Goal: Information Seeking & Learning: Understand process/instructions

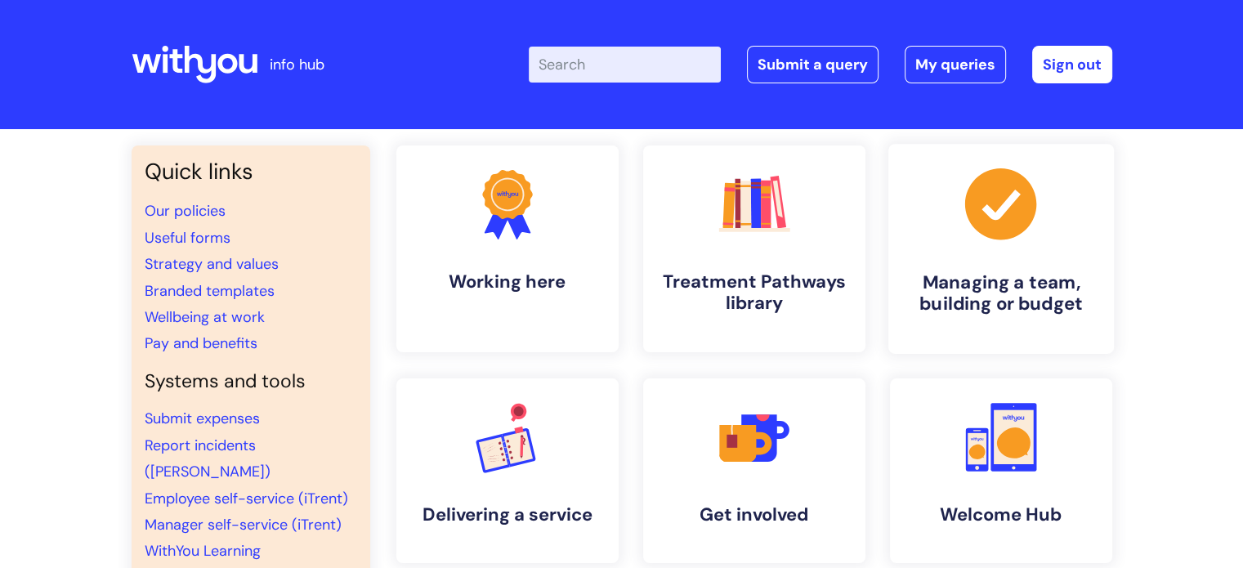
click at [946, 287] on h4 "Managing a team, building or budget" at bounding box center [1000, 293] width 199 height 44
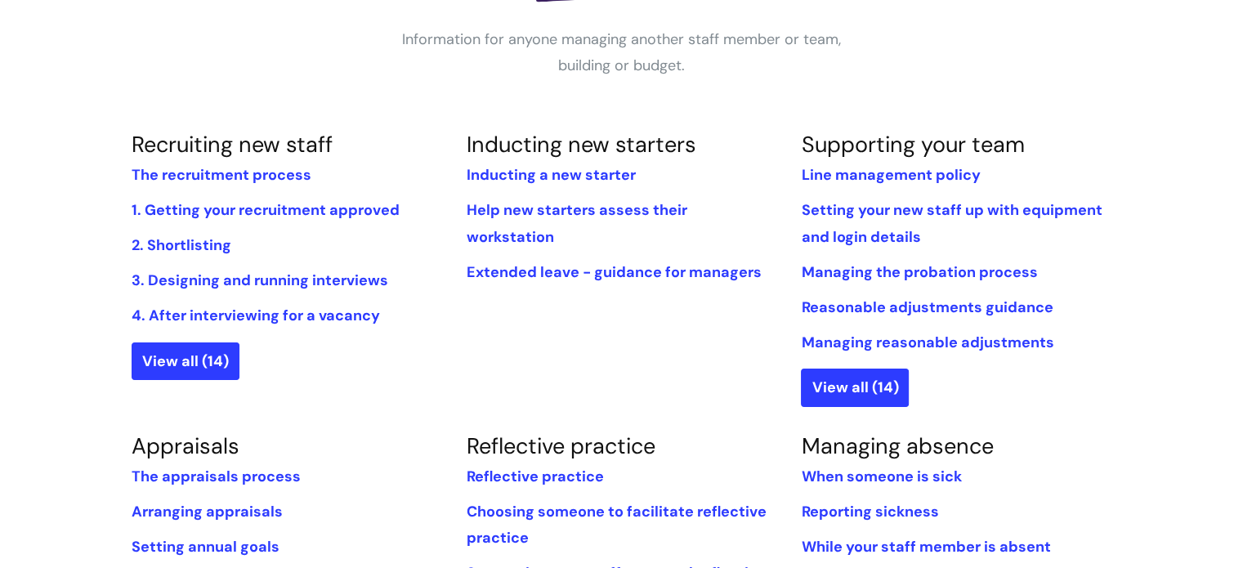
scroll to position [312, 0]
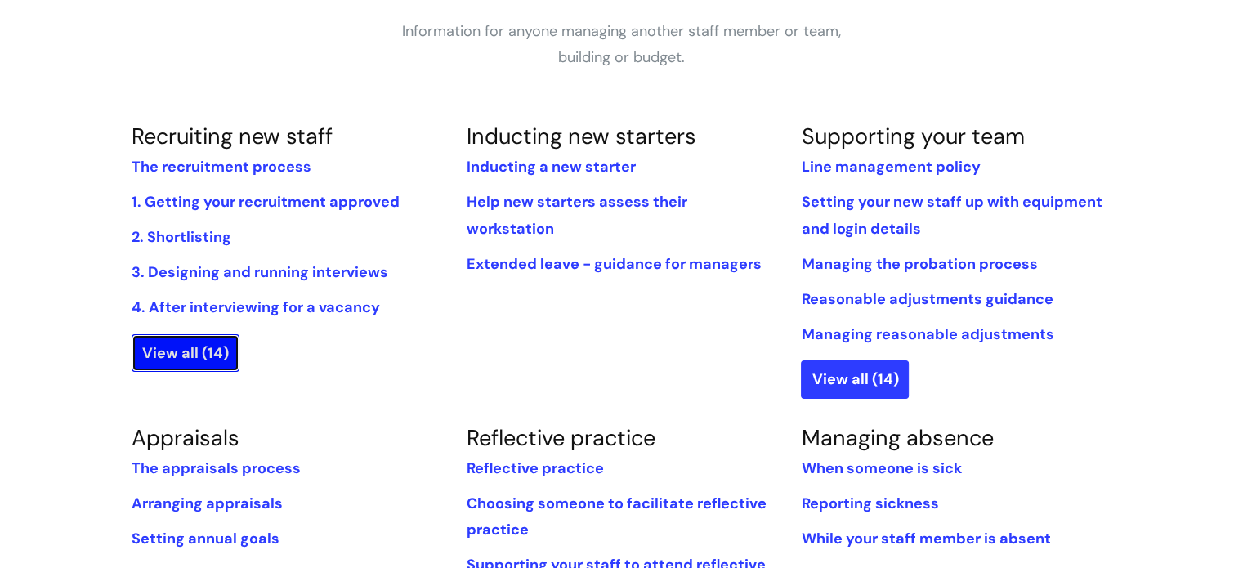
click at [194, 356] on link "View all (14)" at bounding box center [186, 353] width 108 height 38
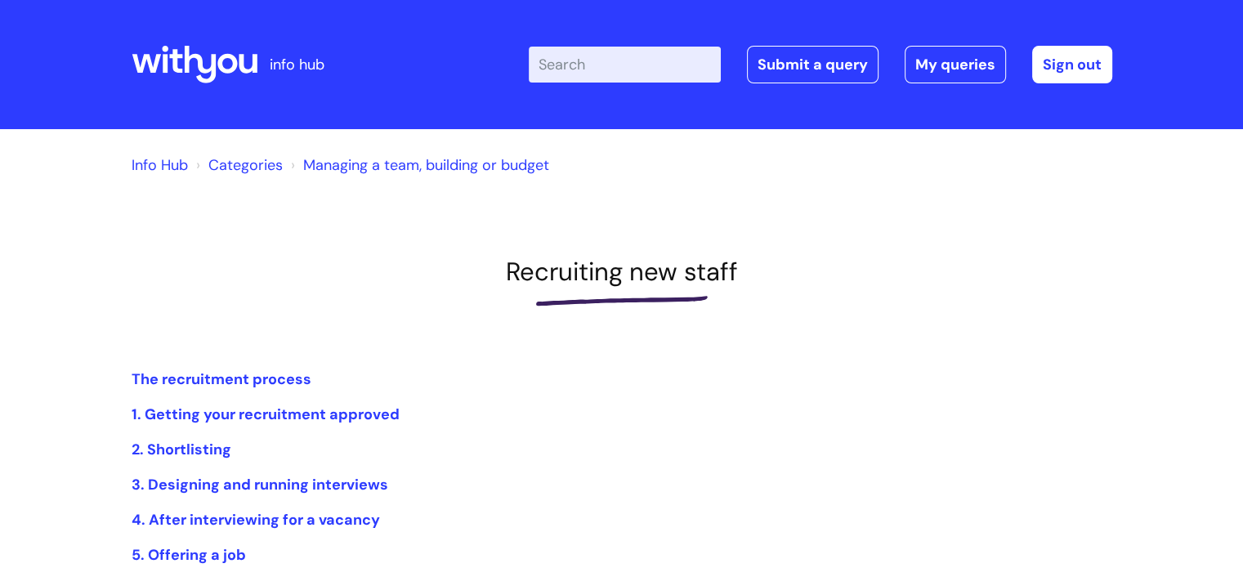
scroll to position [373, 0]
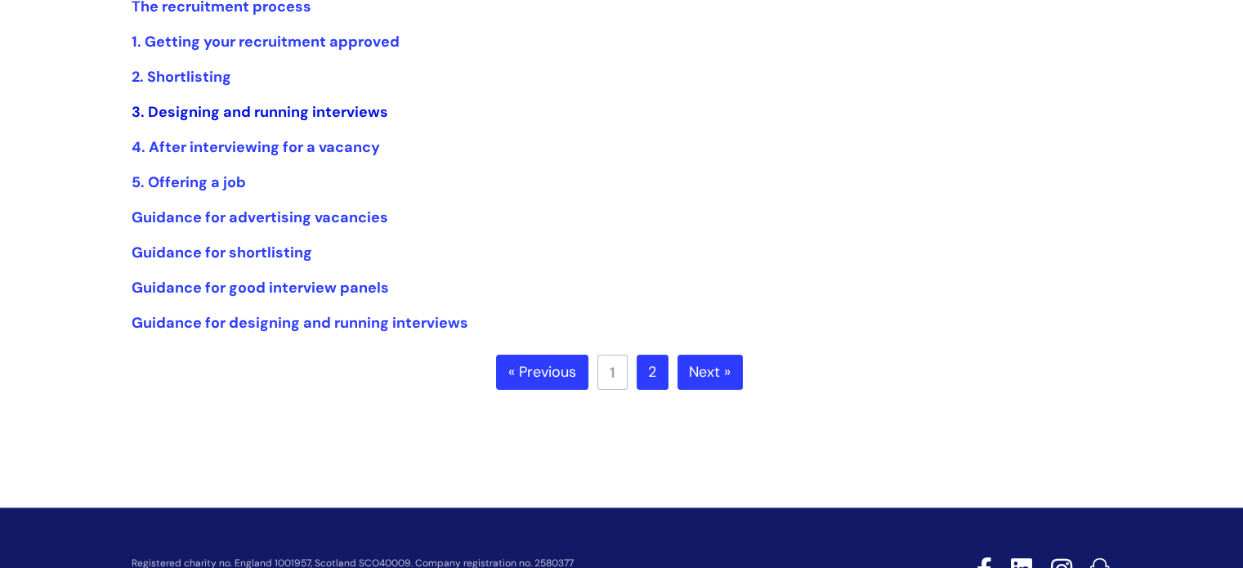
click at [324, 113] on link "3. Designing and running interviews" at bounding box center [260, 112] width 257 height 20
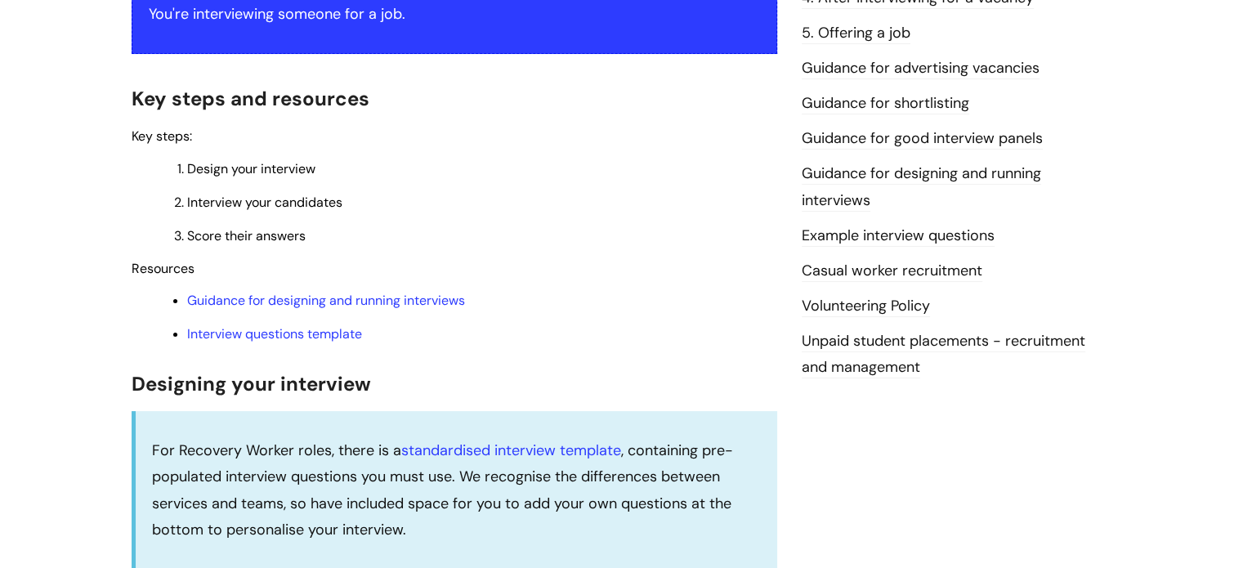
scroll to position [598, 0]
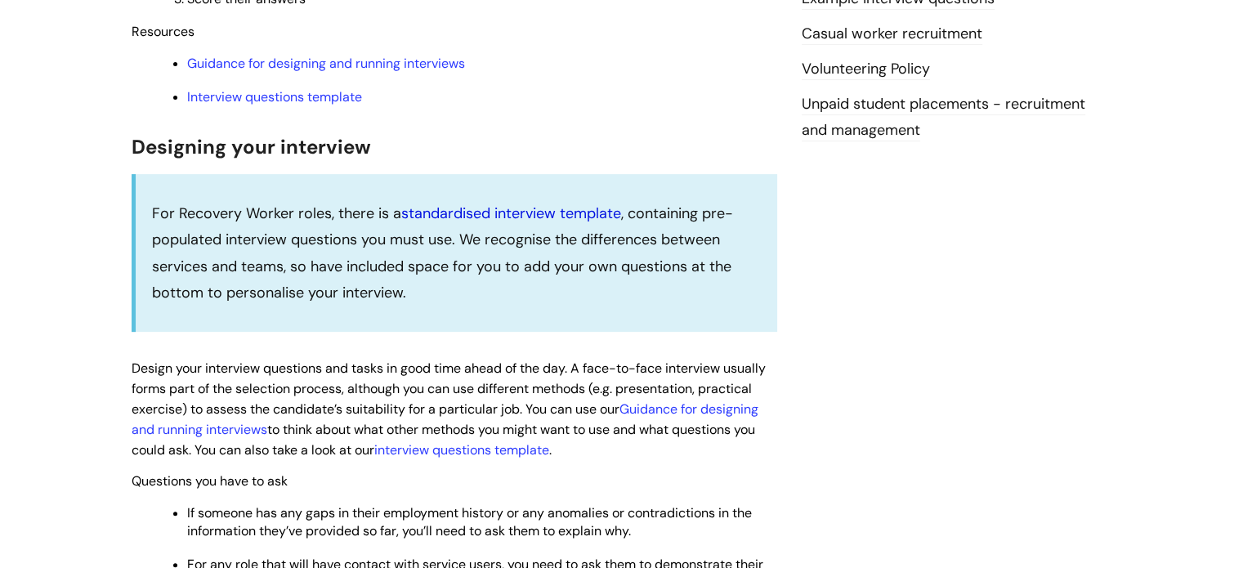
click at [490, 216] on link "standardised interview template" at bounding box center [511, 213] width 220 height 20
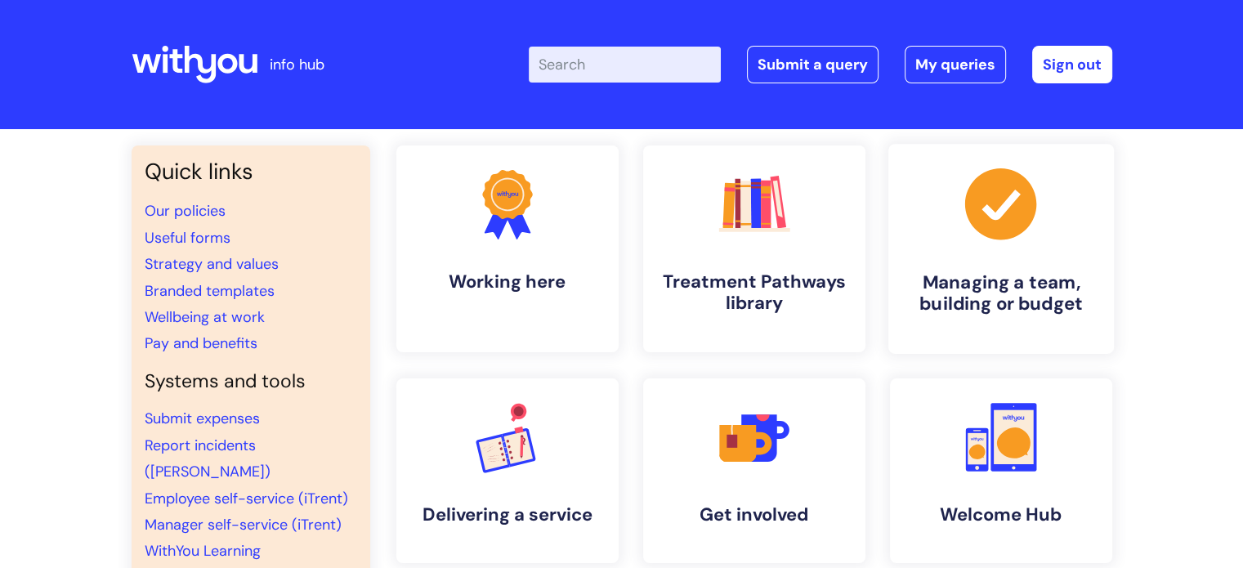
click at [984, 303] on h4 "Managing a team, building or budget" at bounding box center [1000, 293] width 199 height 44
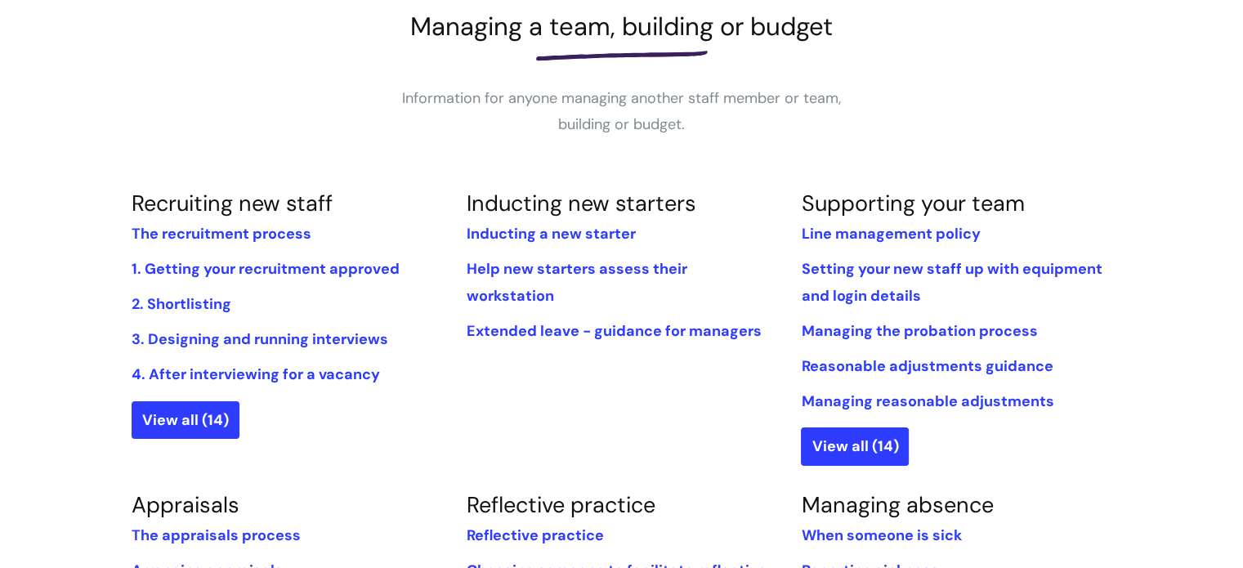
scroll to position [248, 0]
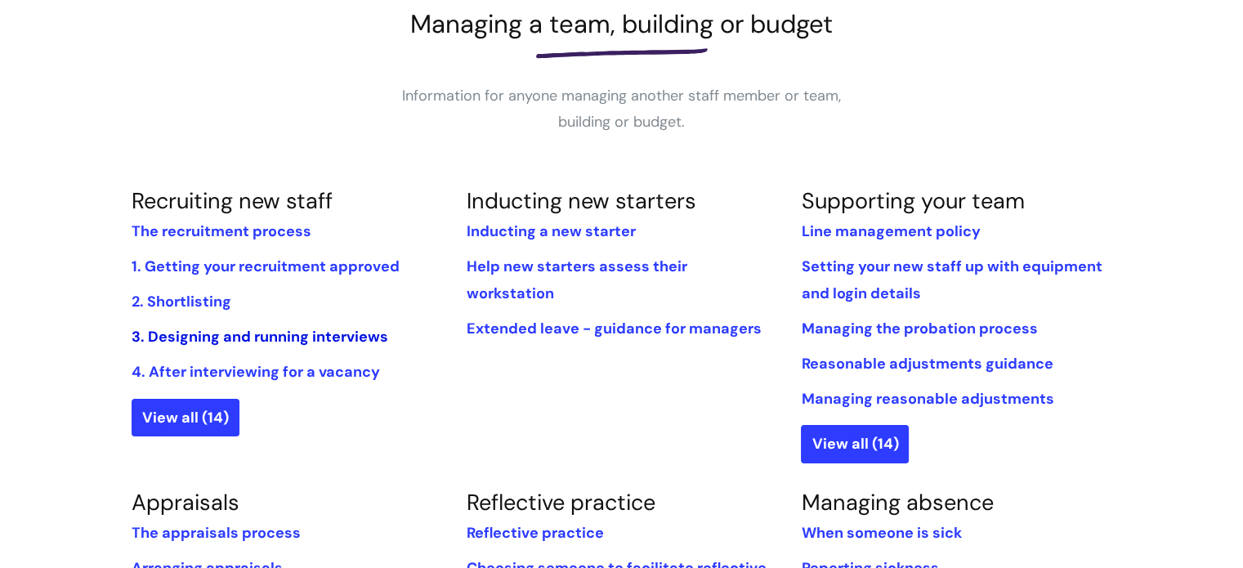
click at [337, 341] on link "3. Designing and running interviews" at bounding box center [260, 337] width 257 height 20
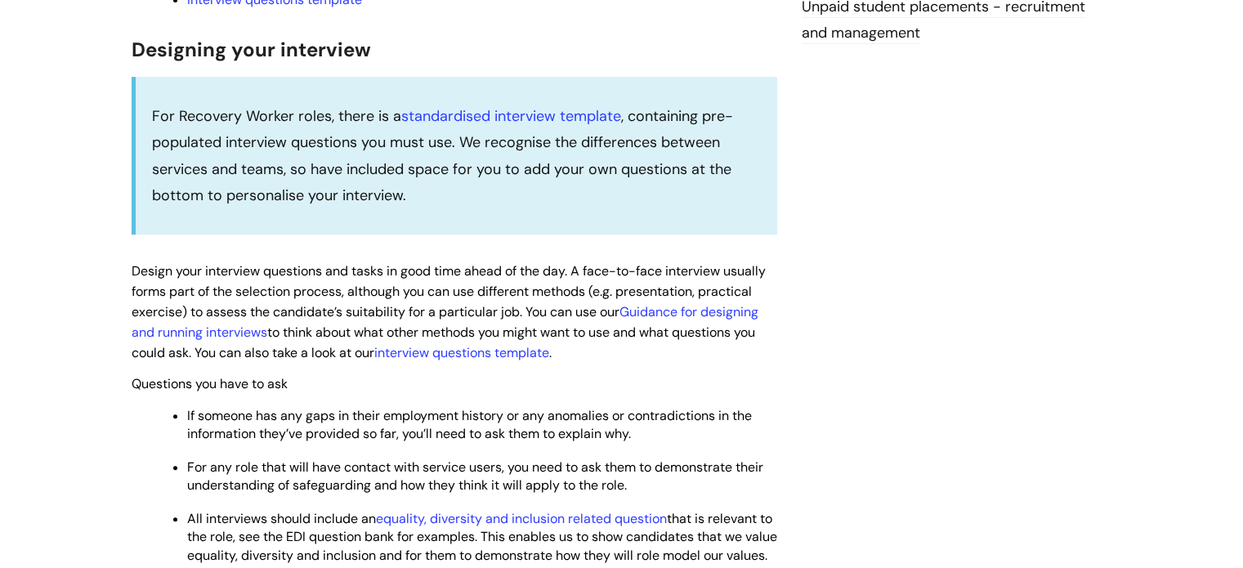
scroll to position [1025, 0]
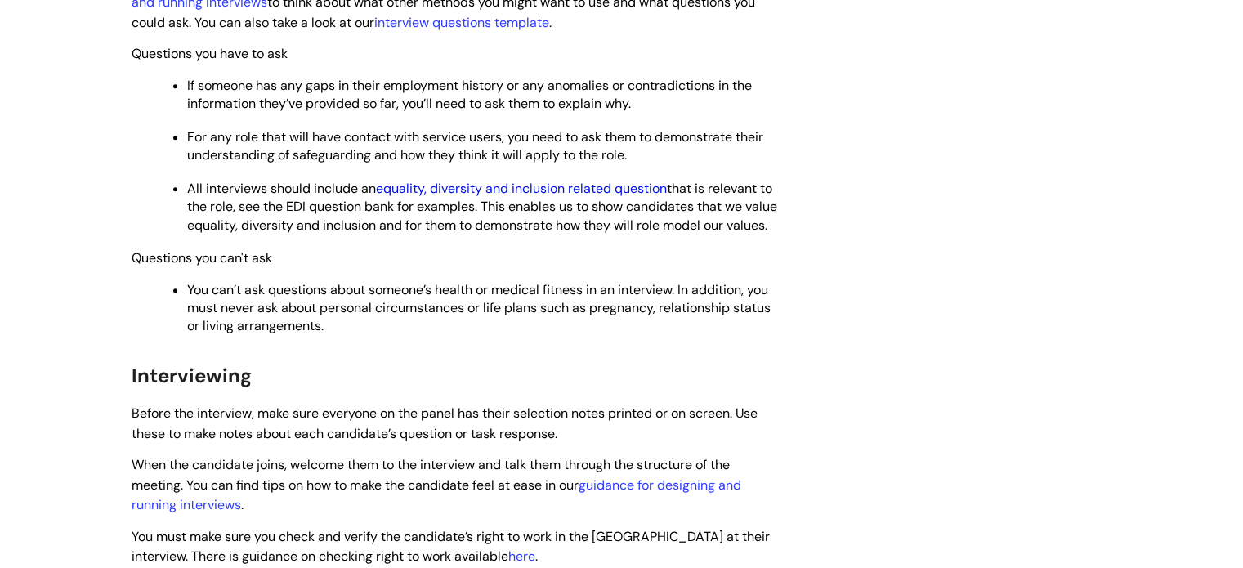
click at [502, 191] on link "equality, diversity and inclusion related question" at bounding box center [521, 188] width 291 height 17
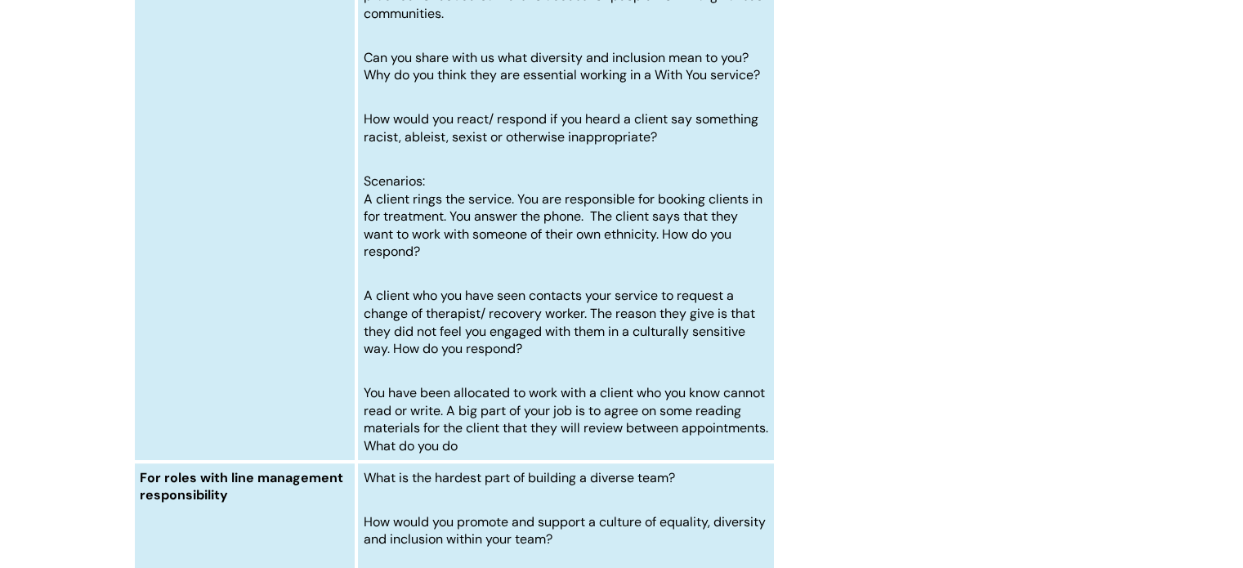
scroll to position [7251, 0]
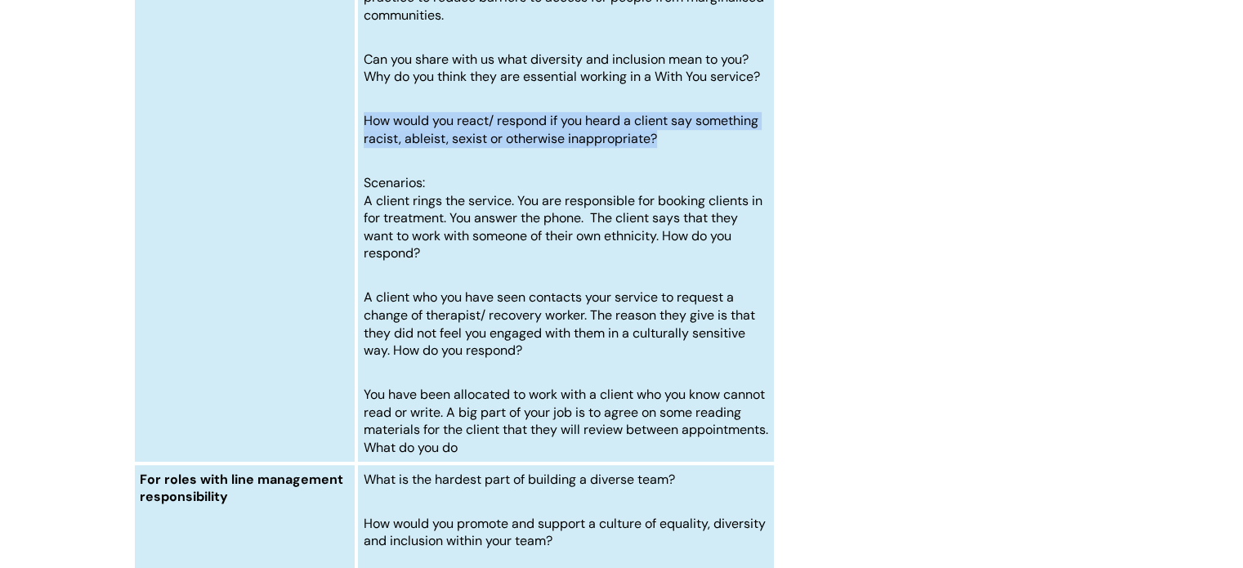
drag, startPoint x: 365, startPoint y: 163, endPoint x: 674, endPoint y: 178, distance: 309.2
click at [674, 147] on p "How would you react/ respond if you heard a client say something racist, ableis…" at bounding box center [566, 129] width 404 height 35
copy span "How would you react/ respond if you heard a client say something racist, ableis…"
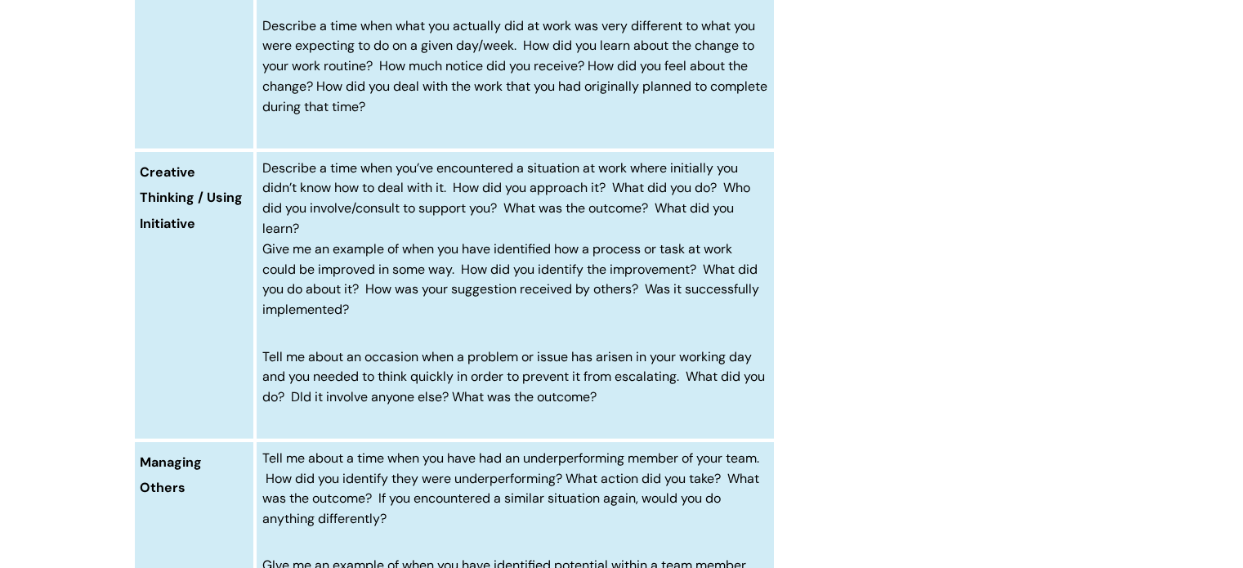
scroll to position [3676, 0]
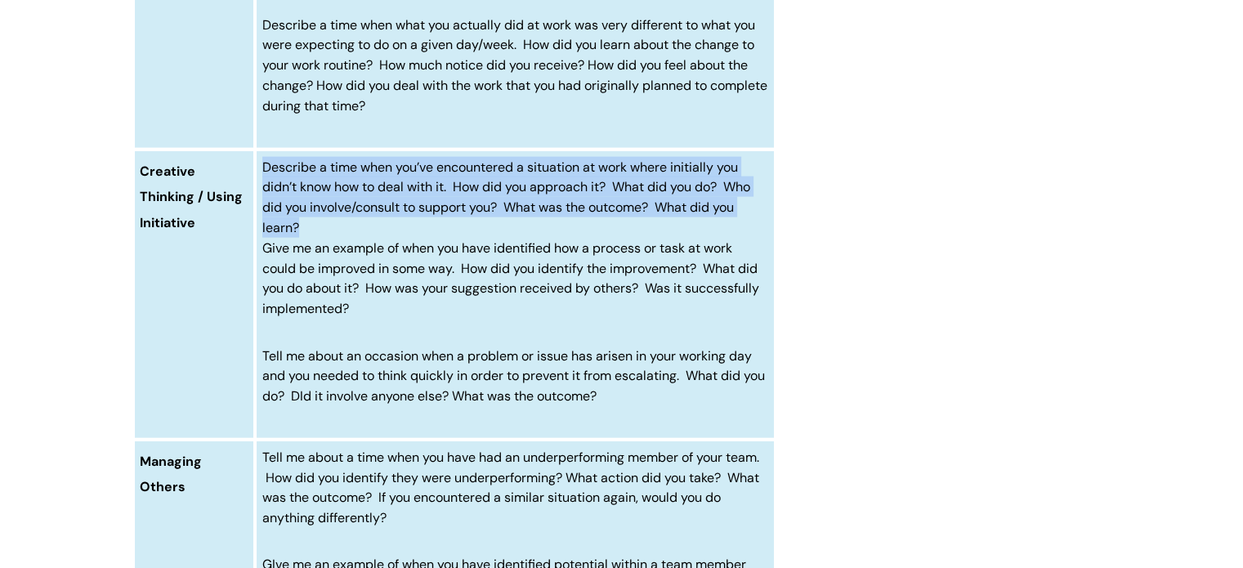
drag, startPoint x: 265, startPoint y: 185, endPoint x: 310, endPoint y: 248, distance: 77.1
click at [310, 238] on p "Describe a time when you’ve encountered a situation at work where initially you…" at bounding box center [515, 197] width 506 height 81
copy span "Describe a time when you’ve encountered a situation at work where initially you…"
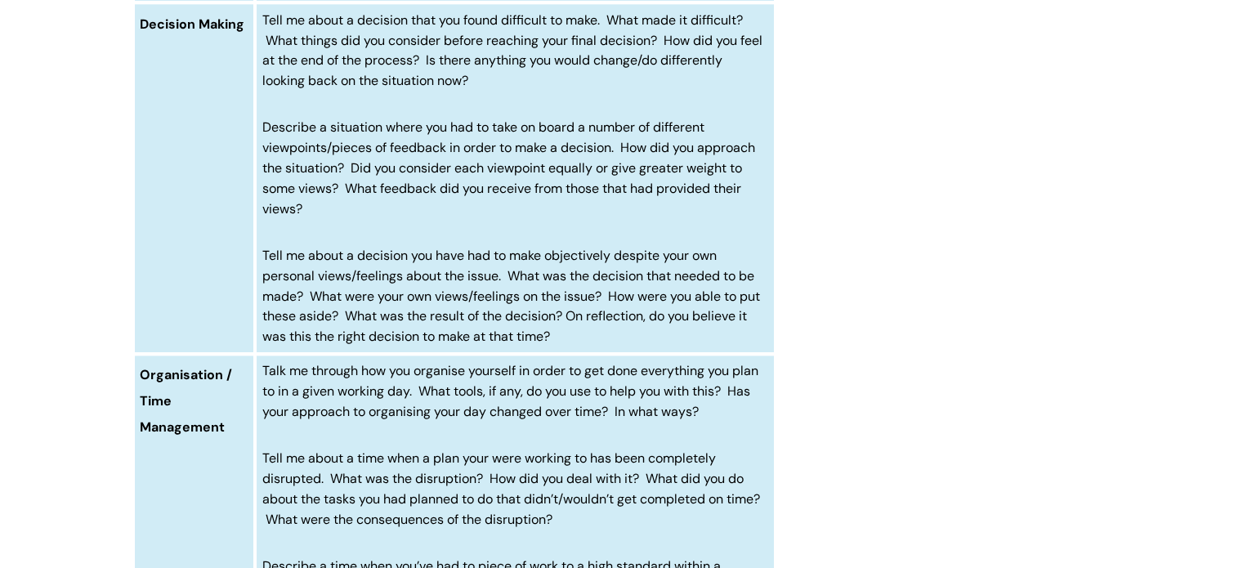
scroll to position [2150, 0]
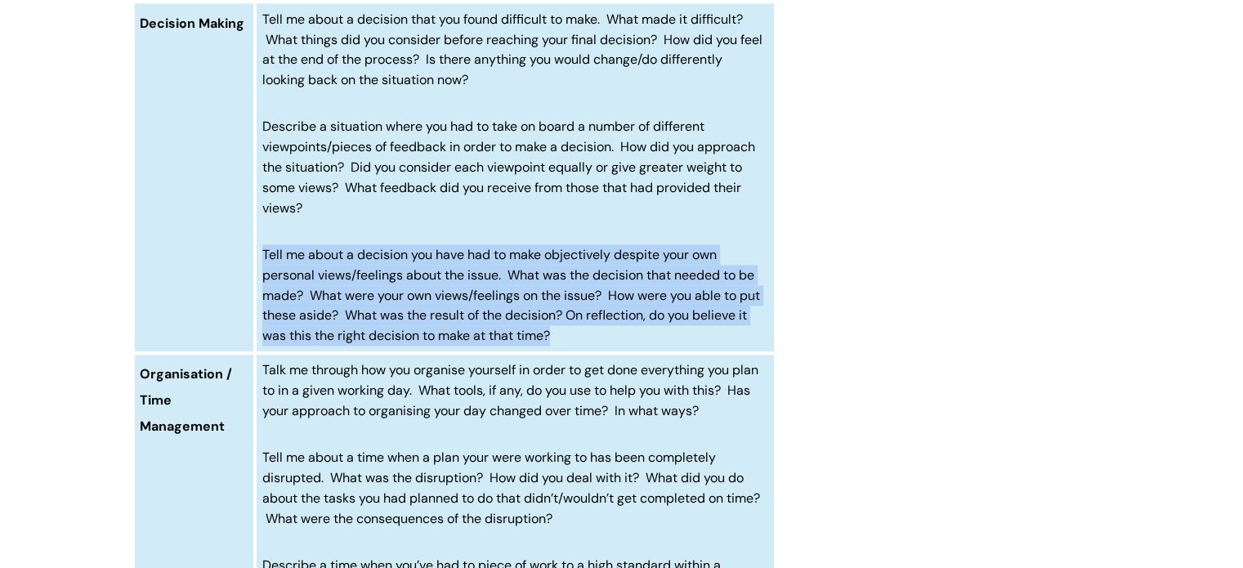
drag, startPoint x: 261, startPoint y: 251, endPoint x: 575, endPoint y: 345, distance: 327.5
click at [575, 345] on td "Tell me about a decision that you found difficult to make. What made it difficu…" at bounding box center [515, 177] width 520 height 351
copy span "Tell me about a decision you have had to make objectively despite your own pers…"
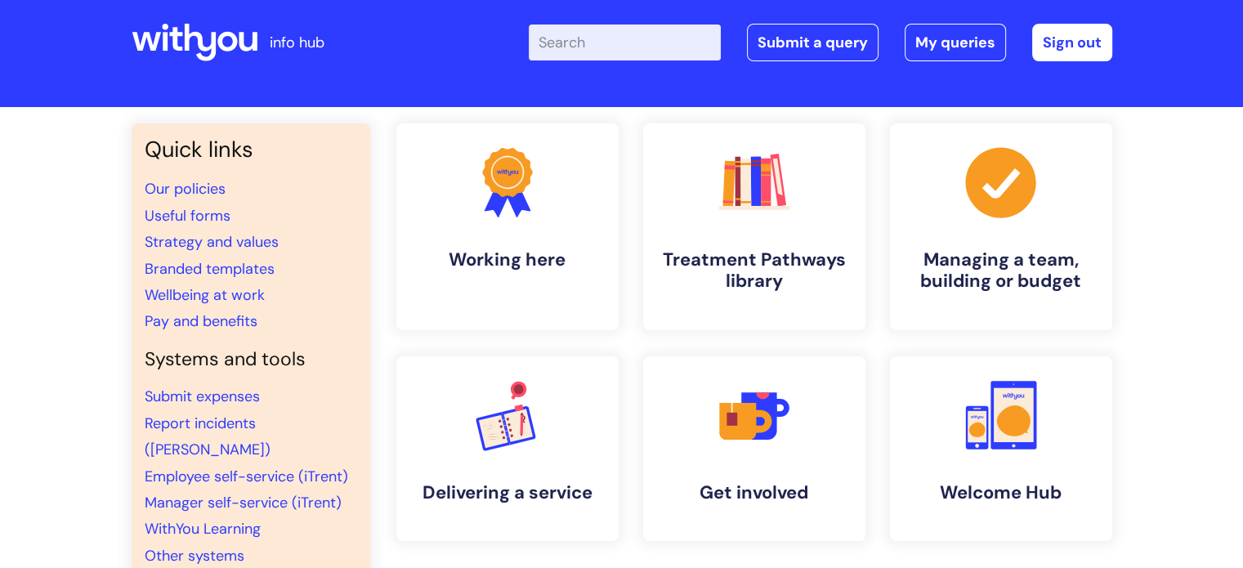
scroll to position [19, 0]
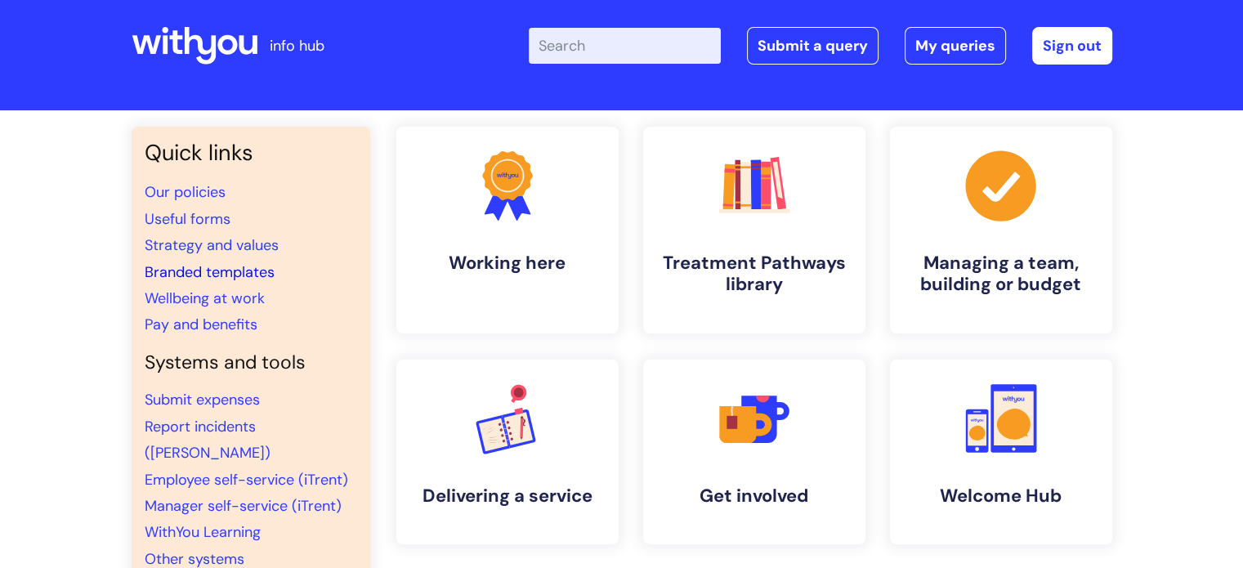
click at [239, 271] on link "Branded templates" at bounding box center [210, 272] width 130 height 20
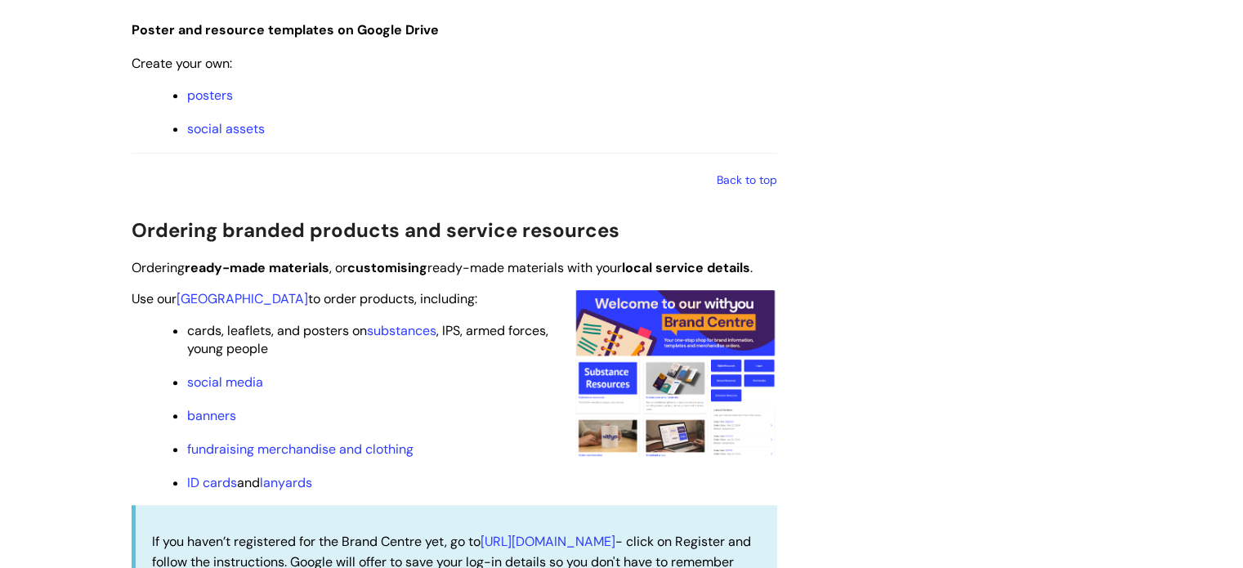
scroll to position [1410, 0]
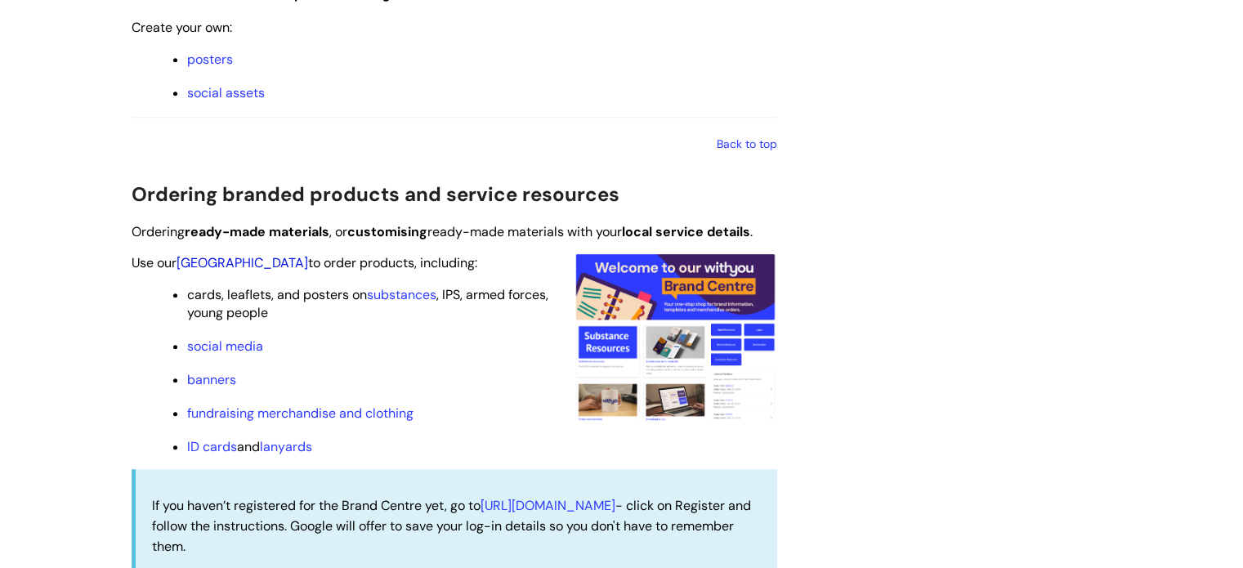
click at [213, 261] on link "Brand Centre" at bounding box center [242, 262] width 132 height 17
